Goal: Task Accomplishment & Management: Use online tool/utility

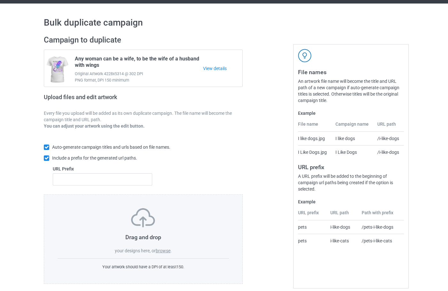
scroll to position [21, 0]
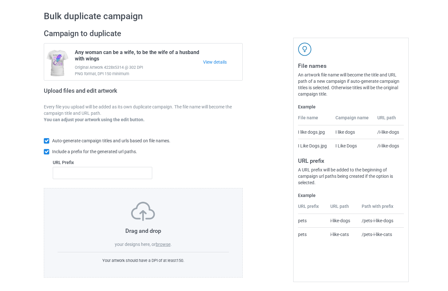
click at [164, 246] on label "browse" at bounding box center [163, 243] width 15 height 5
click at [0, 0] on input "browse" at bounding box center [0, 0] width 0 height 0
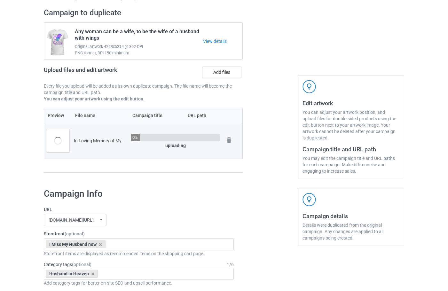
scroll to position [53, 0]
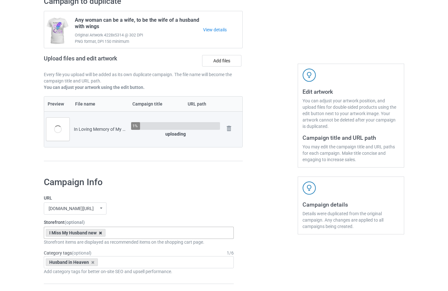
click at [101, 231] on icon at bounding box center [100, 233] width 3 height 4
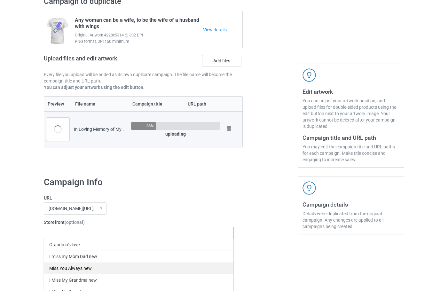
click at [92, 269] on div "Miss You Always new" at bounding box center [138, 268] width 189 height 12
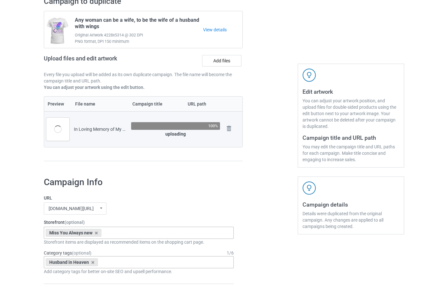
click at [89, 263] on div "Husband in Heaven" at bounding box center [72, 262] width 52 height 8
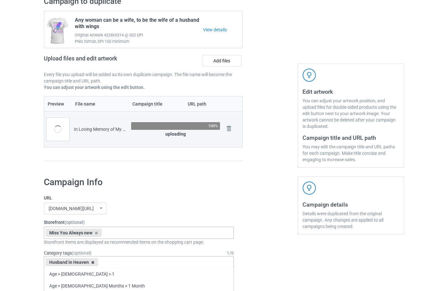
click at [92, 263] on icon at bounding box center [92, 262] width 3 height 4
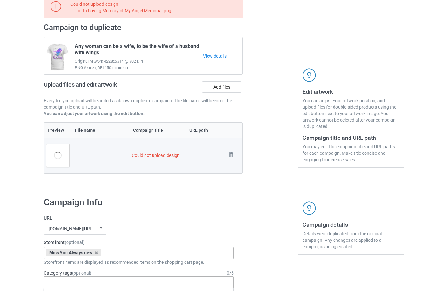
scroll to position [175, 0]
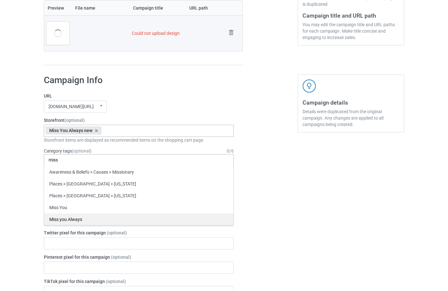
type input "miss"
click at [92, 219] on div "Miss you Always" at bounding box center [138, 219] width 189 height 12
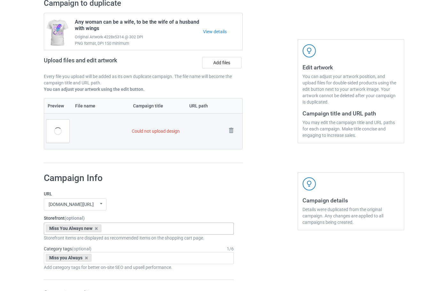
scroll to position [15, 0]
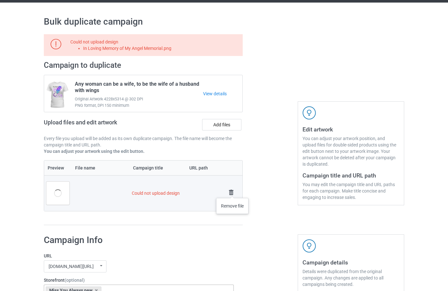
click at [232, 191] on img at bounding box center [230, 192] width 9 height 9
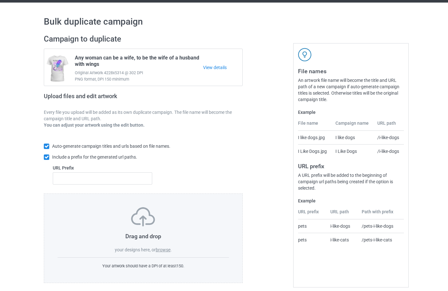
click at [163, 250] on label "browse" at bounding box center [163, 249] width 15 height 5
click at [0, 0] on input "browse" at bounding box center [0, 0] width 0 height 0
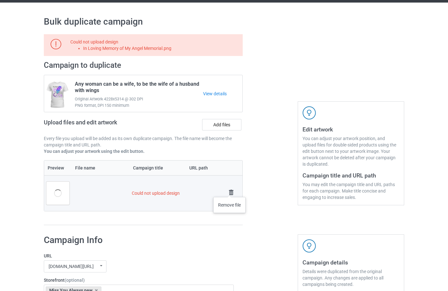
click at [229, 190] on img at bounding box center [230, 192] width 9 height 9
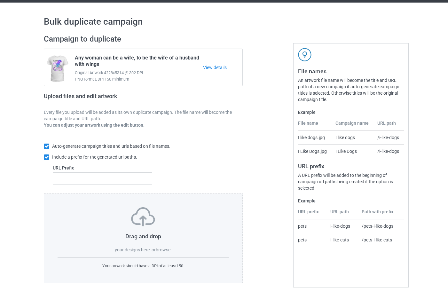
click at [162, 248] on label "browse" at bounding box center [163, 249] width 15 height 5
click at [0, 0] on input "browse" at bounding box center [0, 0] width 0 height 0
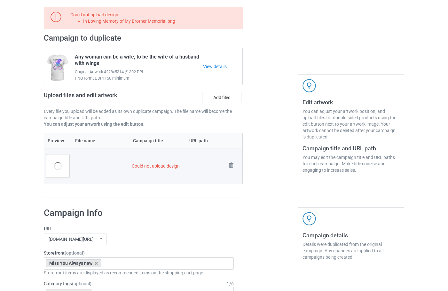
scroll to position [0, 0]
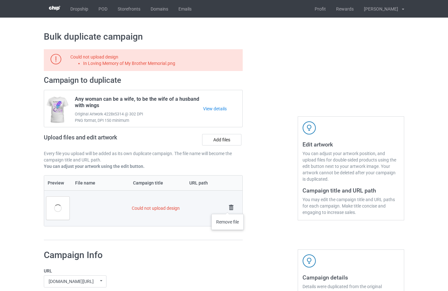
click at [227, 207] on img at bounding box center [230, 207] width 9 height 9
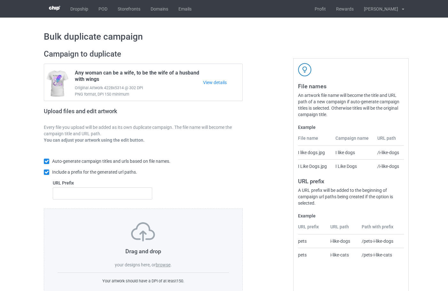
scroll to position [21, 0]
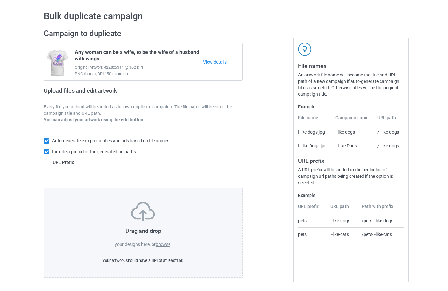
click at [167, 246] on label "browse" at bounding box center [163, 243] width 15 height 5
click at [0, 0] on input "browse" at bounding box center [0, 0] width 0 height 0
